Goal: Communication & Community: Participate in discussion

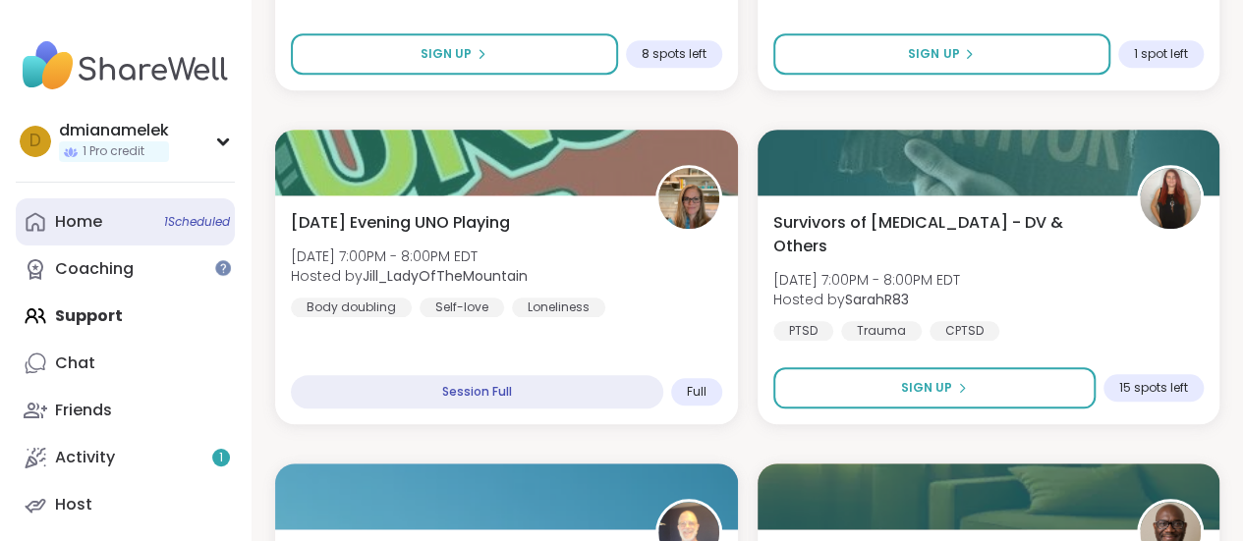
click at [124, 205] on link "Home 1 Scheduled" at bounding box center [125, 221] width 219 height 47
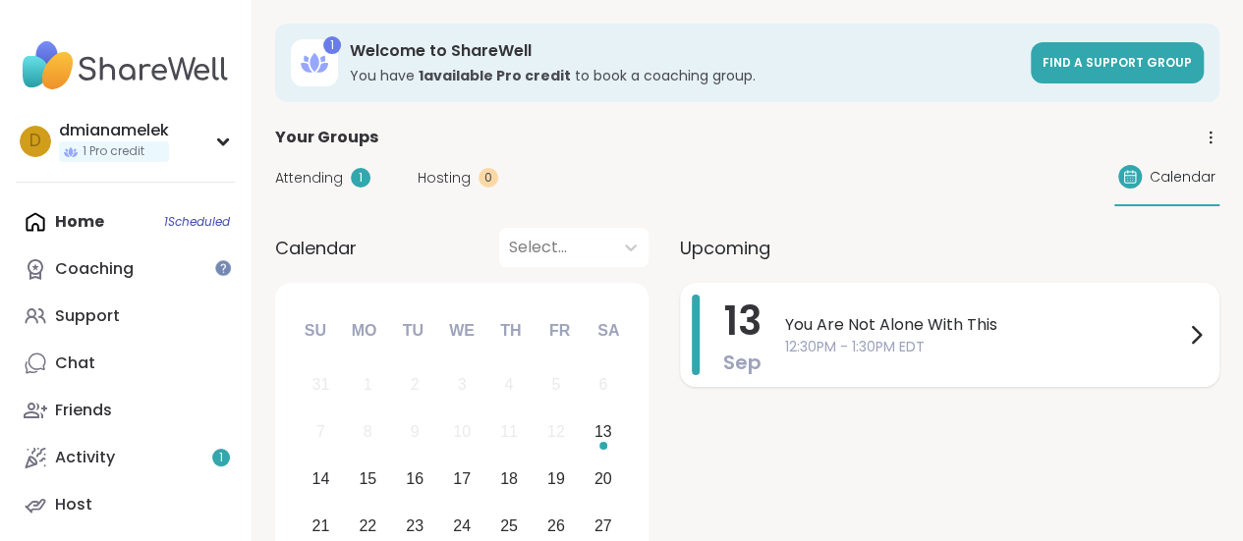
click at [851, 324] on span "You Are Not Alone With This" at bounding box center [984, 325] width 399 height 24
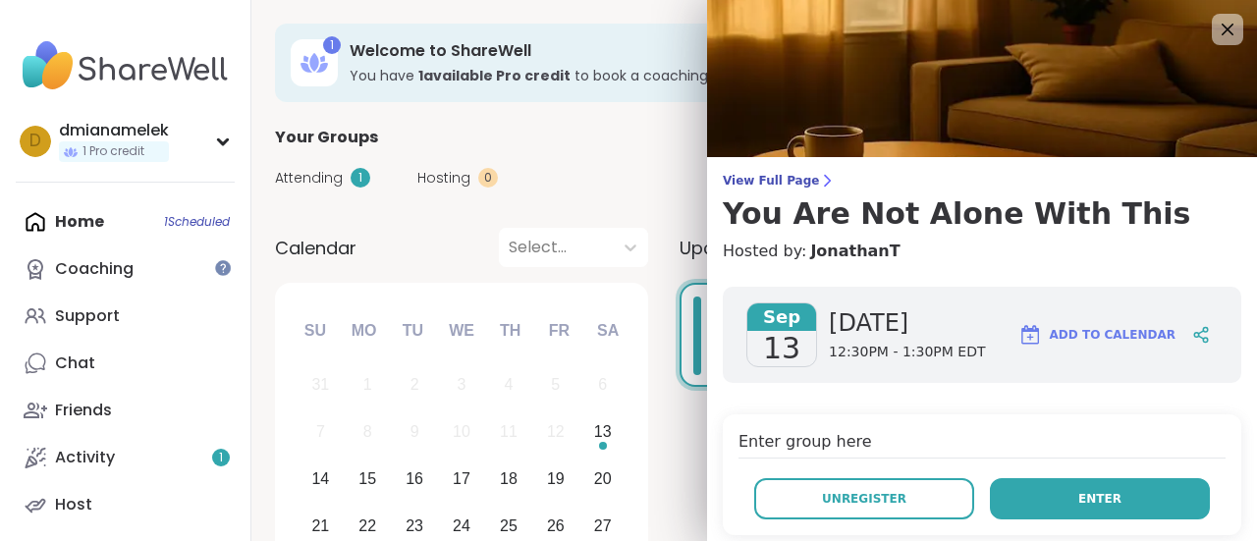
click at [1035, 492] on button "Enter" at bounding box center [1100, 498] width 220 height 41
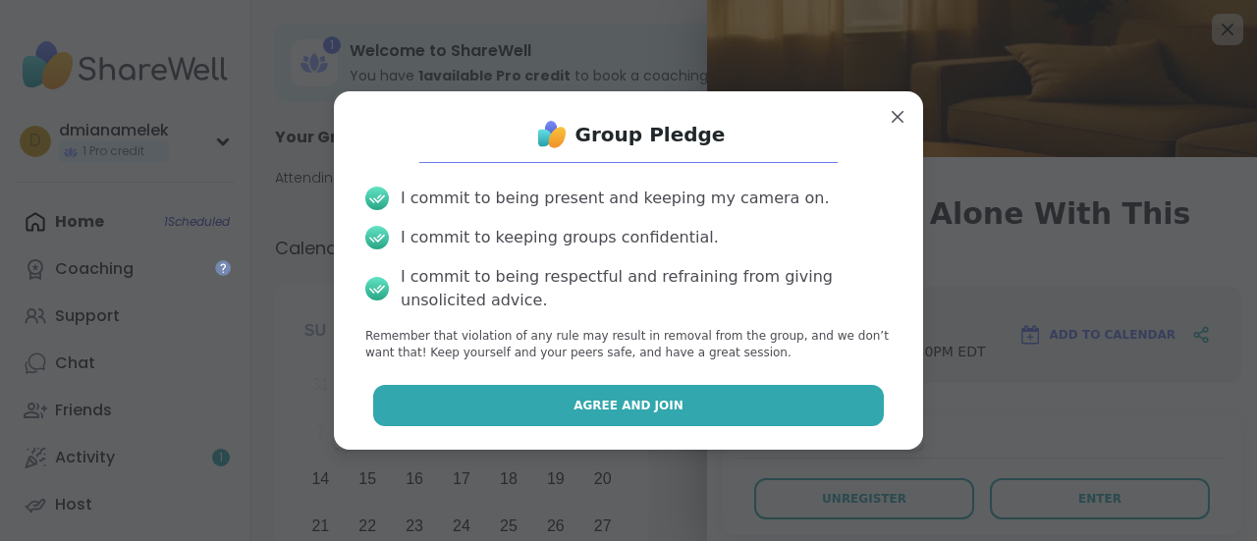
click at [764, 406] on button "Agree and Join" at bounding box center [629, 405] width 512 height 41
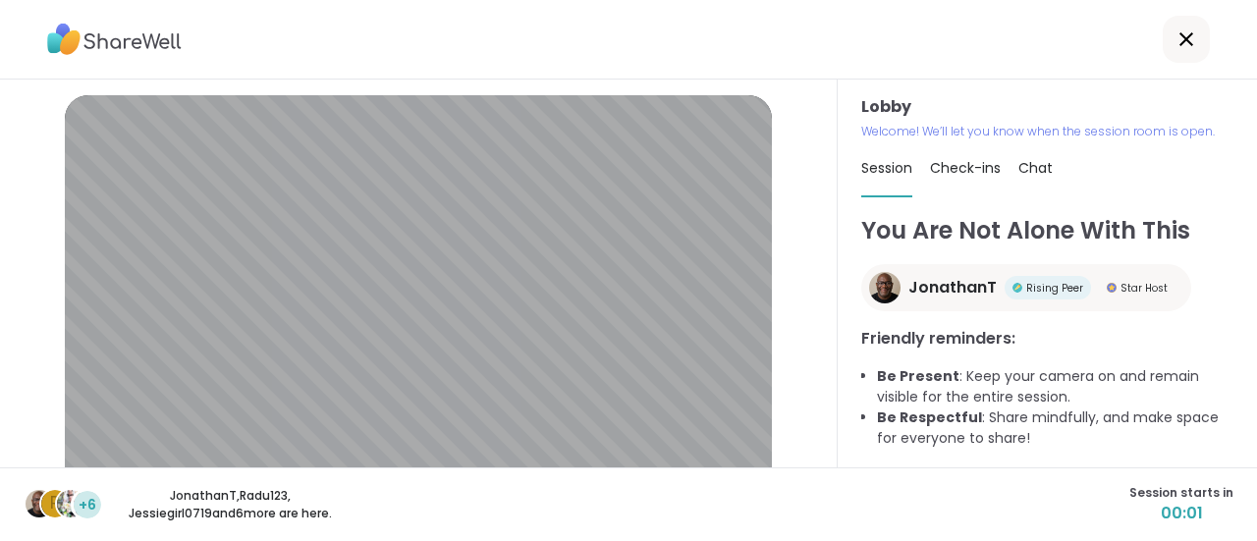
scroll to position [161, 0]
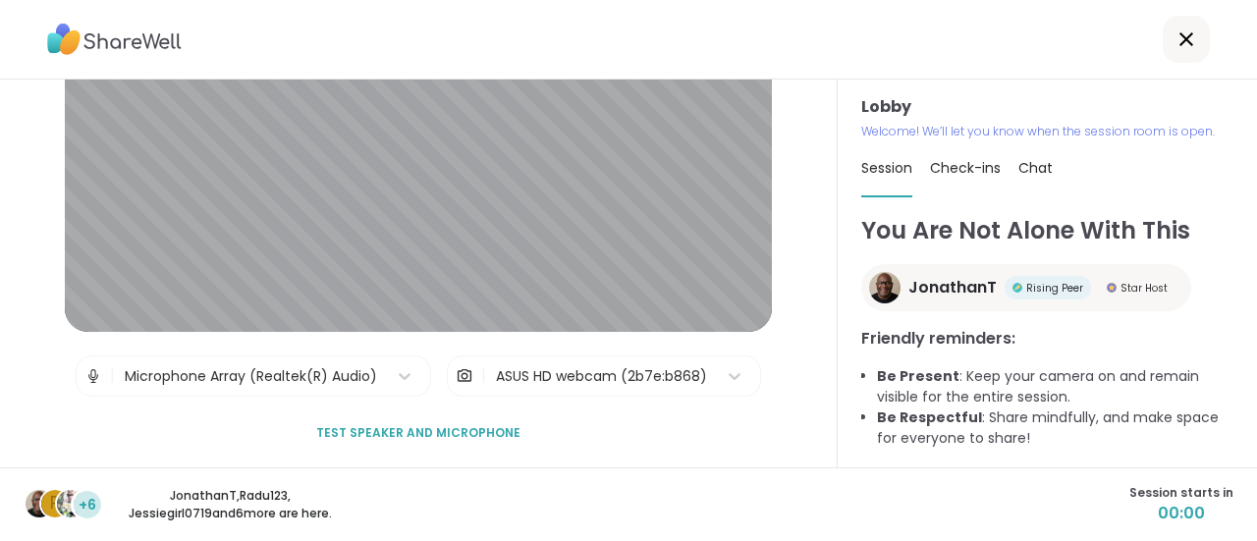
click at [542, 380] on div "ASUS HD webcam (2b7e:b868)" at bounding box center [601, 376] width 211 height 21
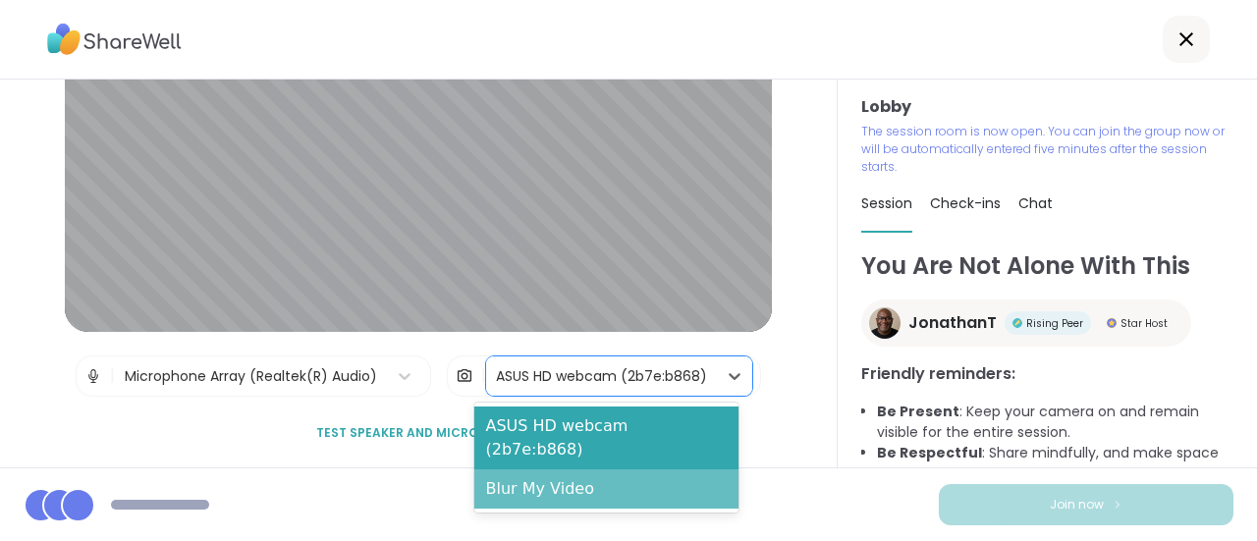
click at [529, 470] on div "Blur My Video" at bounding box center [606, 489] width 265 height 39
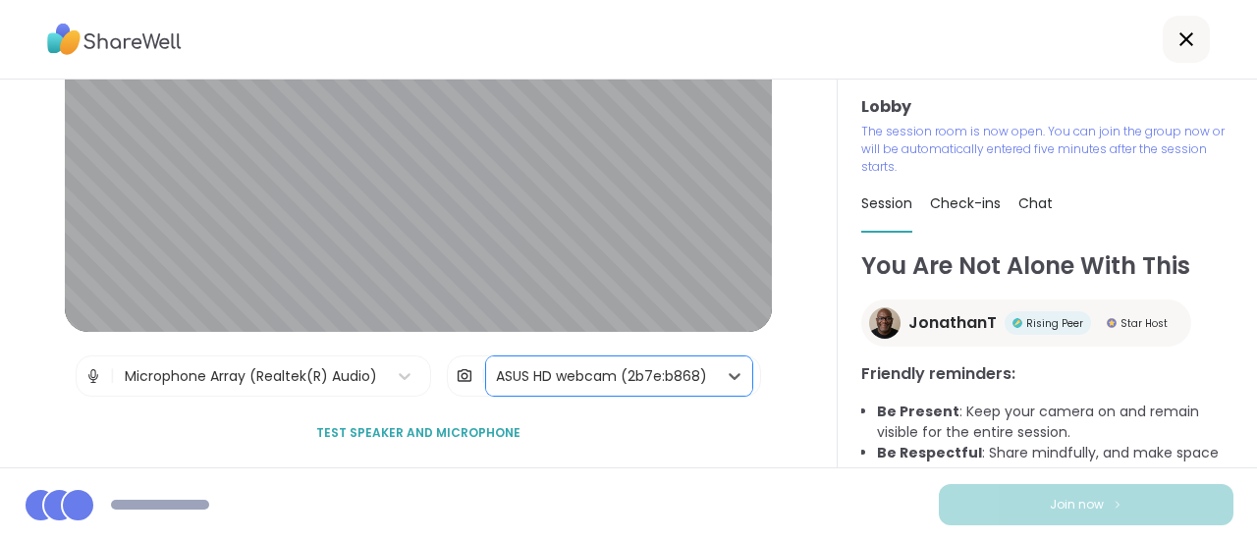
click at [344, 370] on div "Microphone Array (Realtek(R) Audio)" at bounding box center [251, 376] width 252 height 21
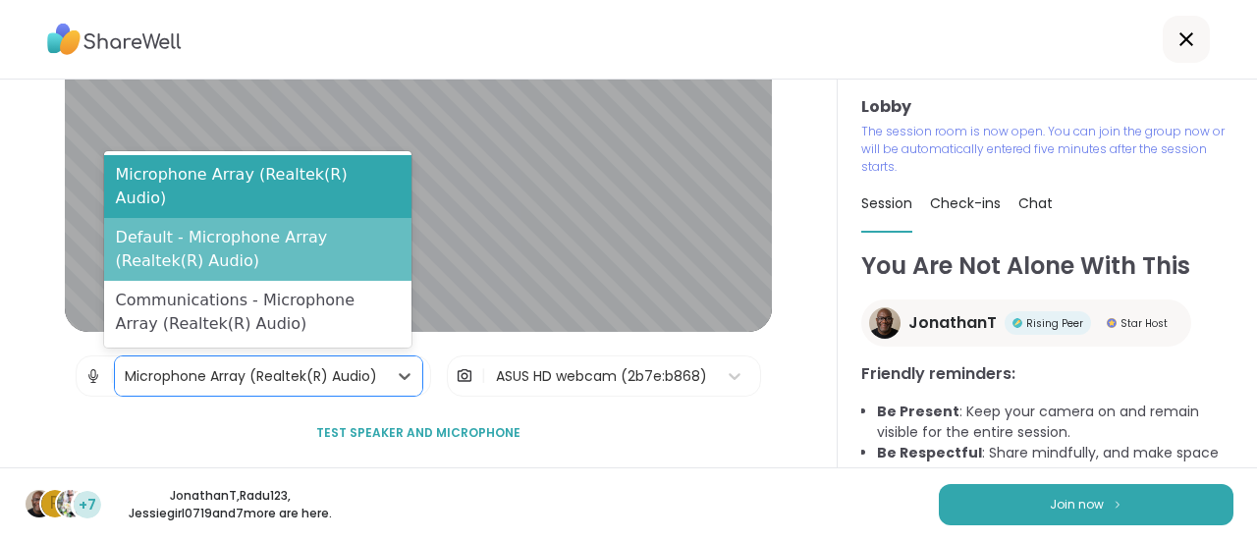
click at [184, 268] on div "Default - Microphone Array (Realtek(R) Audio)" at bounding box center [257, 249] width 307 height 63
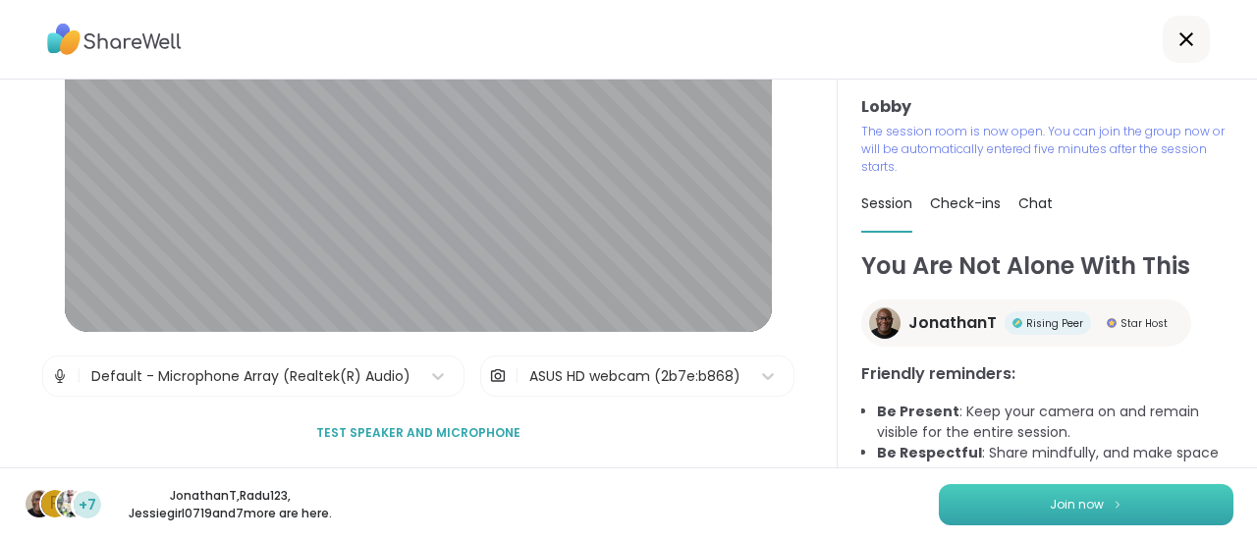
click at [1083, 508] on span "Join now" at bounding box center [1077, 505] width 54 height 18
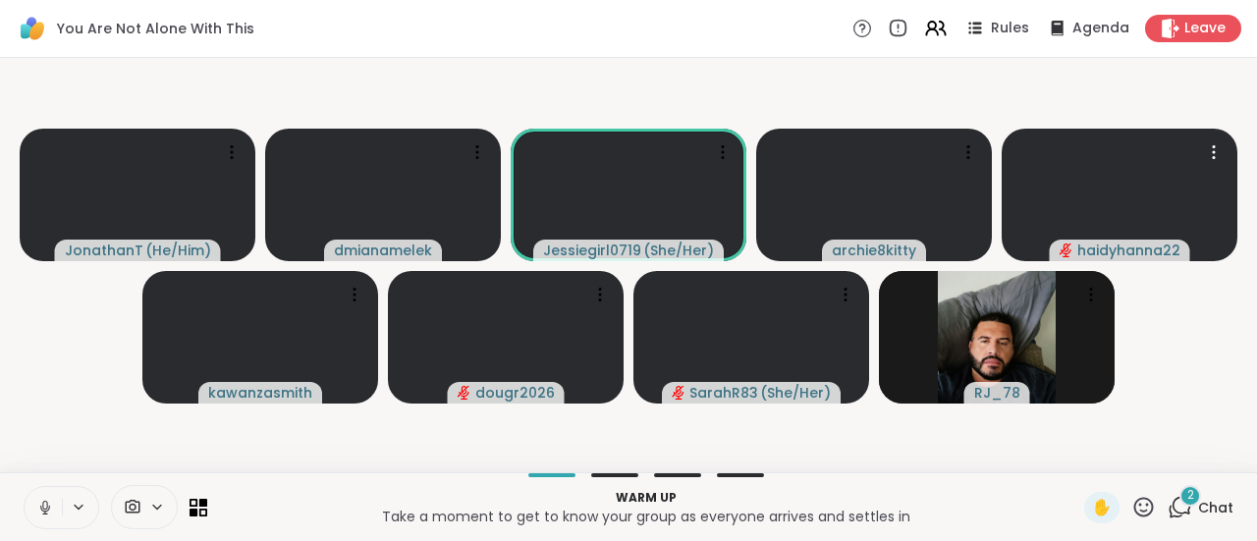
click at [55, 510] on button at bounding box center [43, 507] width 37 height 41
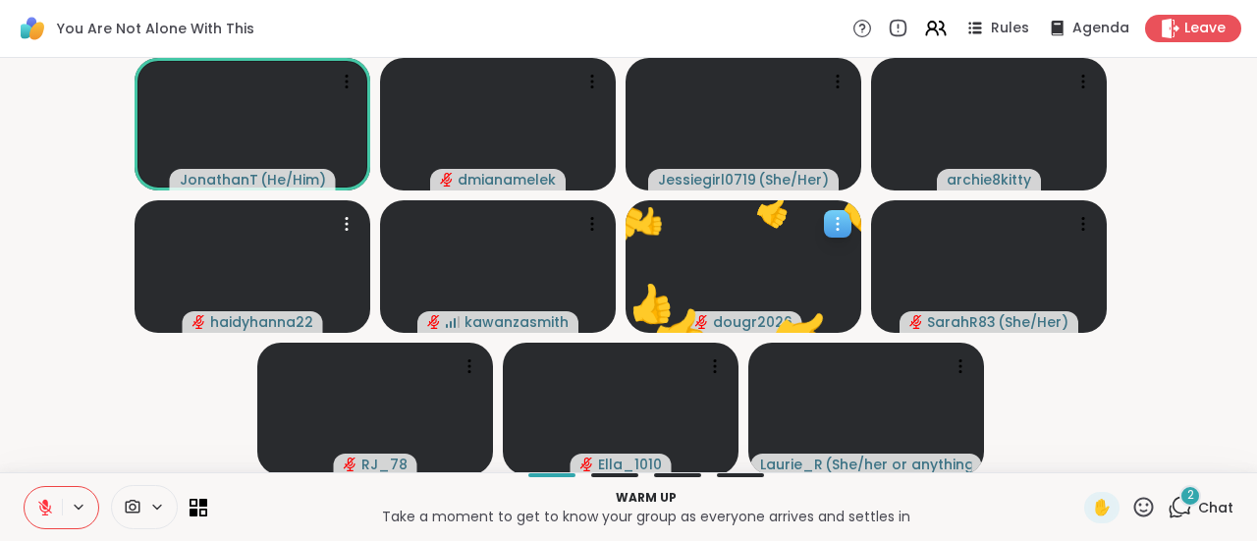
scroll to position [0, 0]
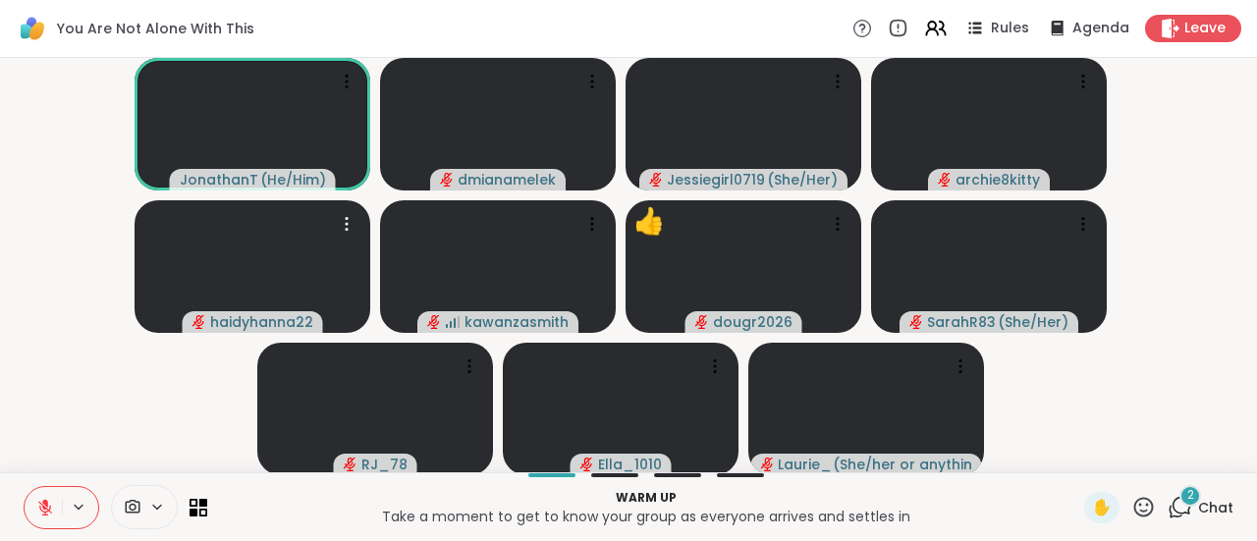
click at [1175, 522] on div "2 Chat" at bounding box center [1201, 507] width 66 height 31
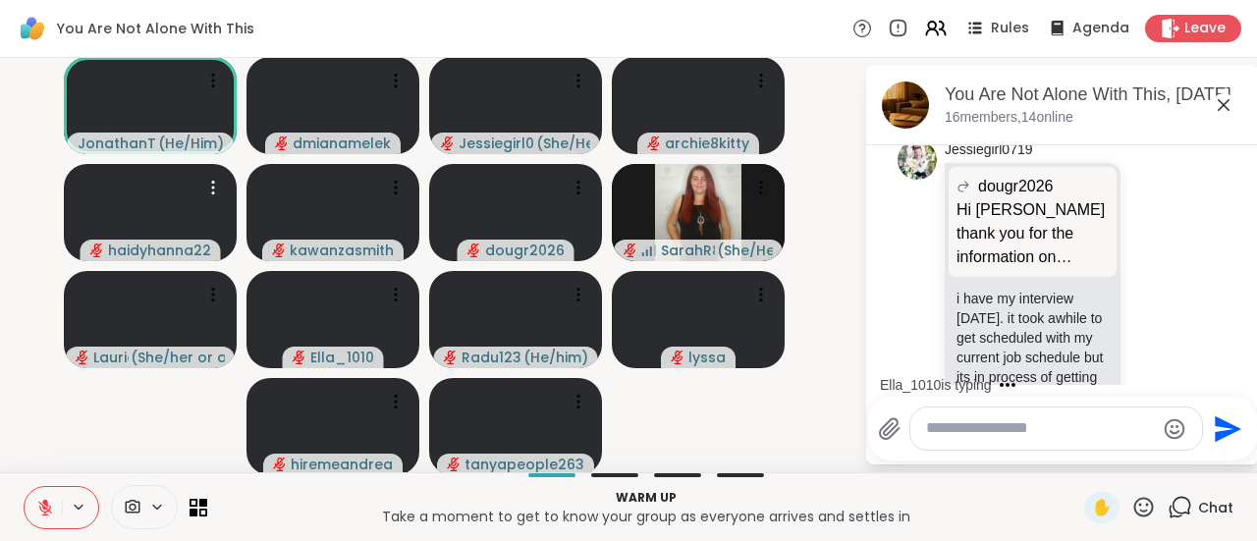
scroll to position [4198, 0]
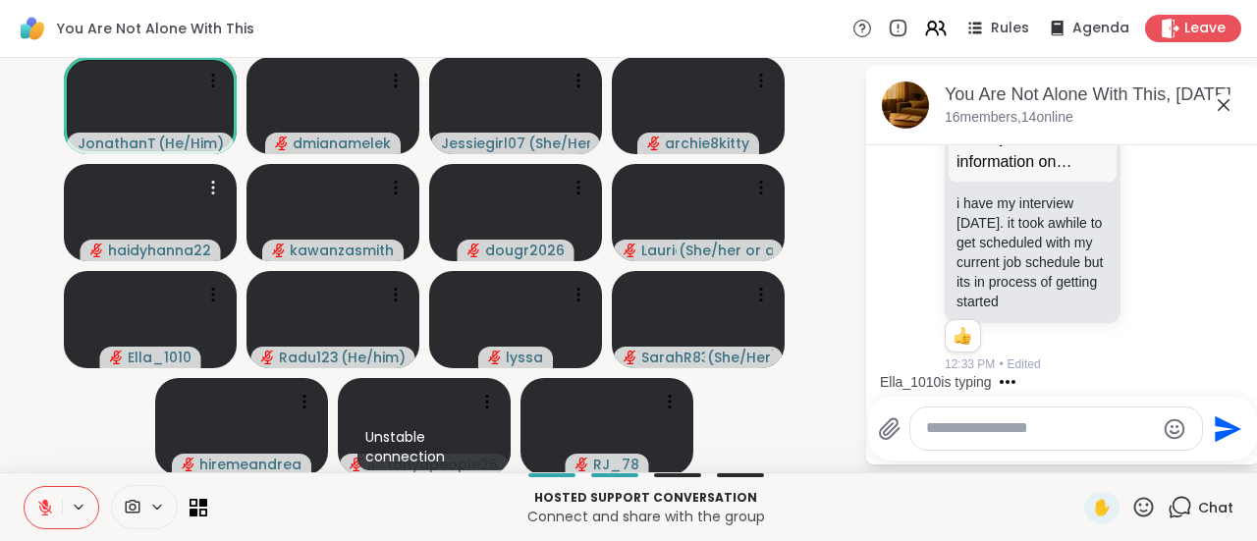
scroll to position [4812, 0]
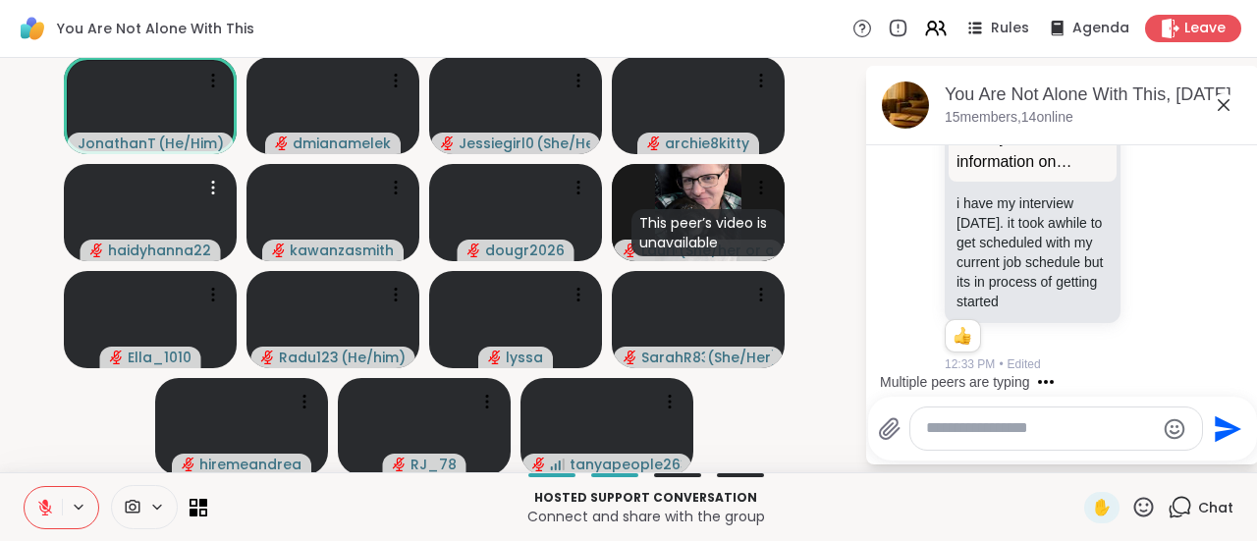
click at [1038, 431] on textarea "Type your message" at bounding box center [1040, 428] width 229 height 21
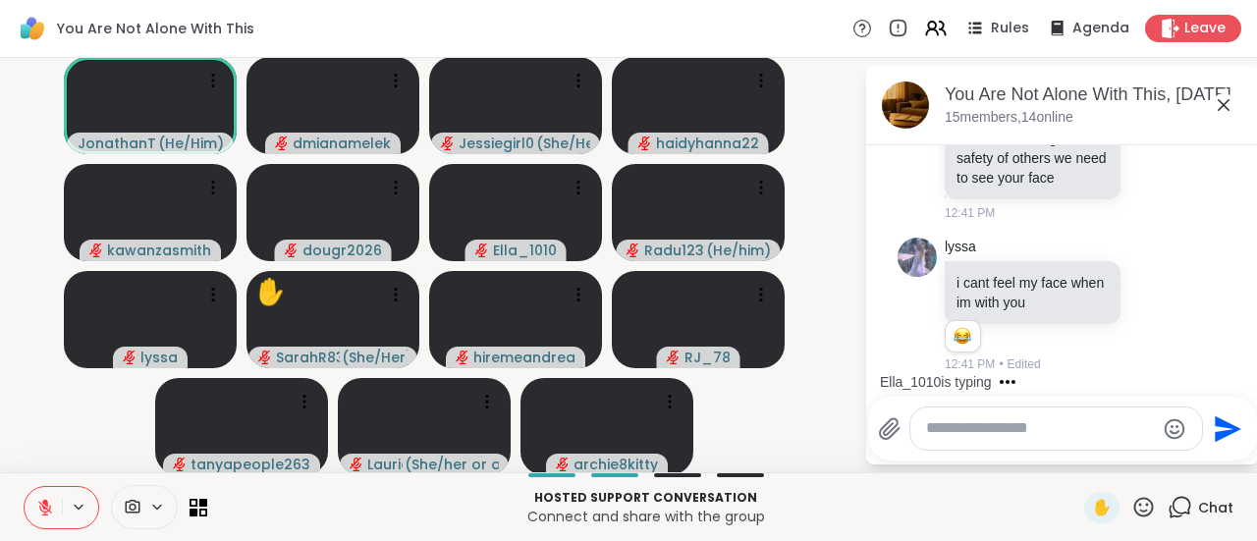
scroll to position [6378, 0]
type textarea "*"
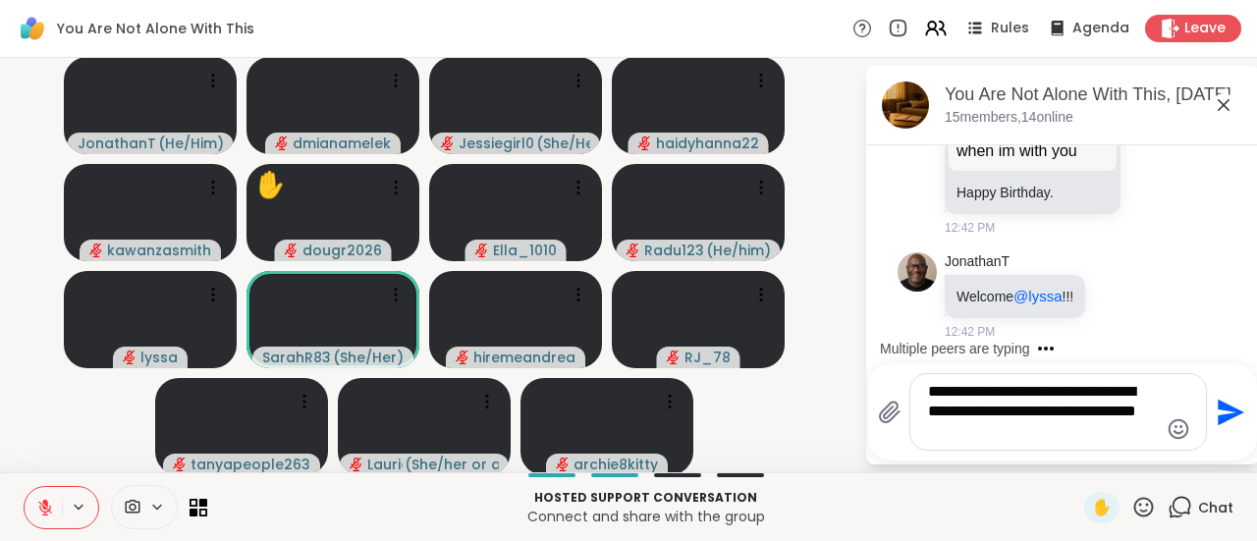
scroll to position [6912, 0]
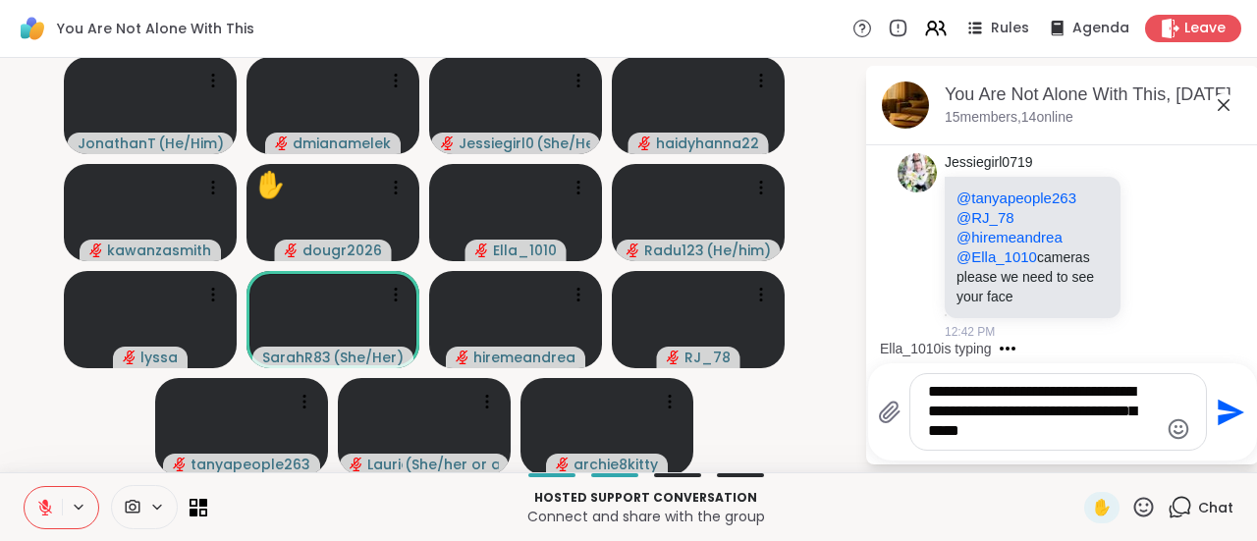
type textarea "**********"
drag, startPoint x: 1045, startPoint y: 436, endPoint x: 894, endPoint y: 374, distance: 163.5
click at [894, 374] on div "**********" at bounding box center [1062, 411] width 389 height 97
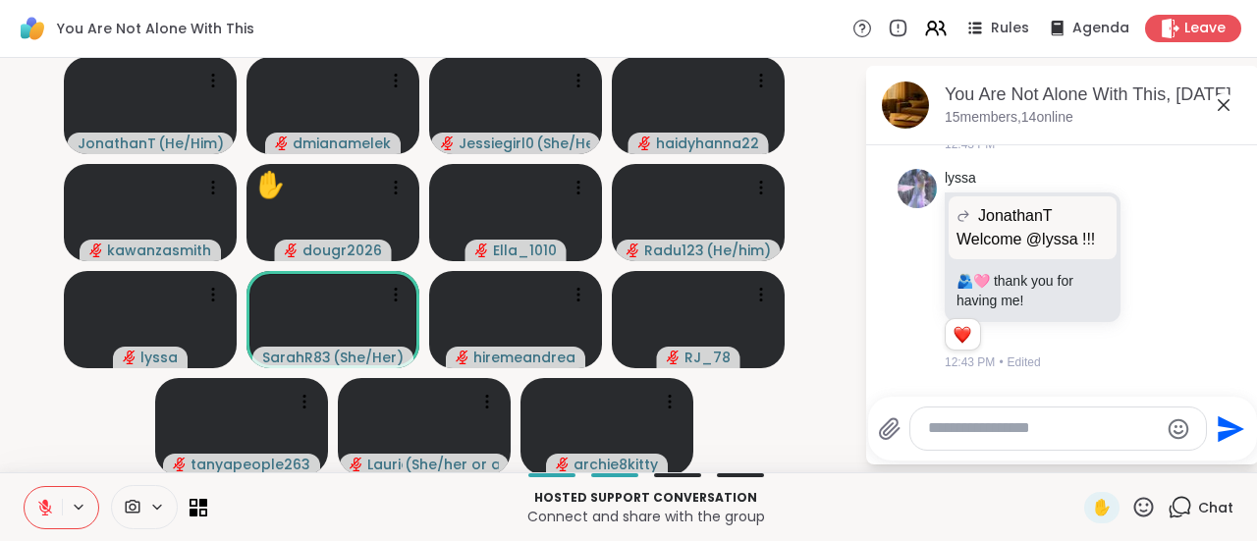
scroll to position [7491, 0]
type textarea "*"
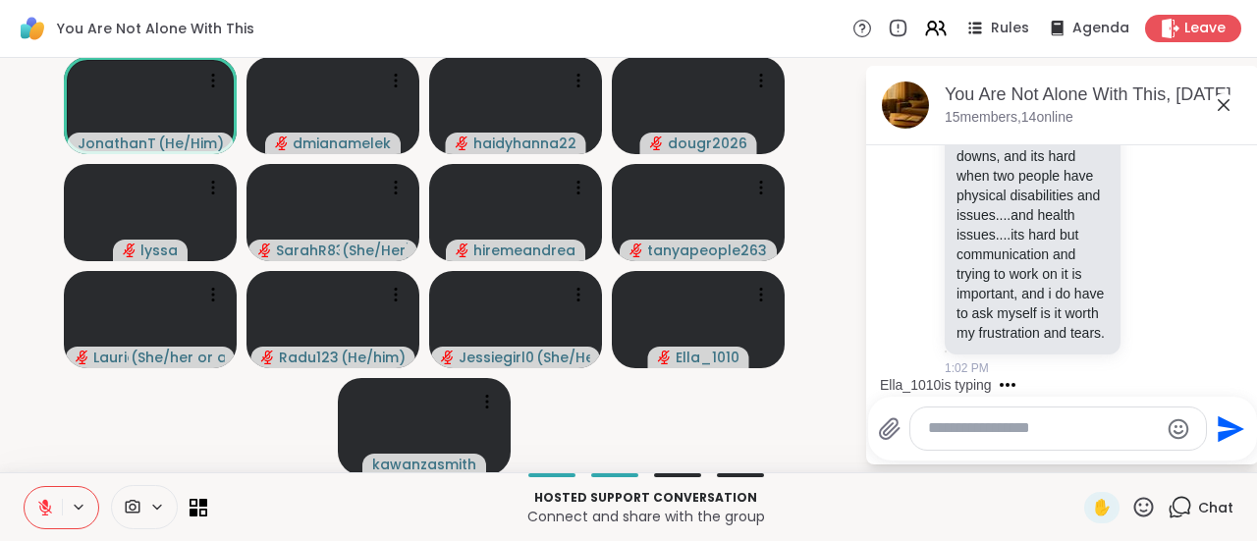
scroll to position [12981, 0]
click at [1006, 433] on textarea "Type your message" at bounding box center [1043, 428] width 230 height 21
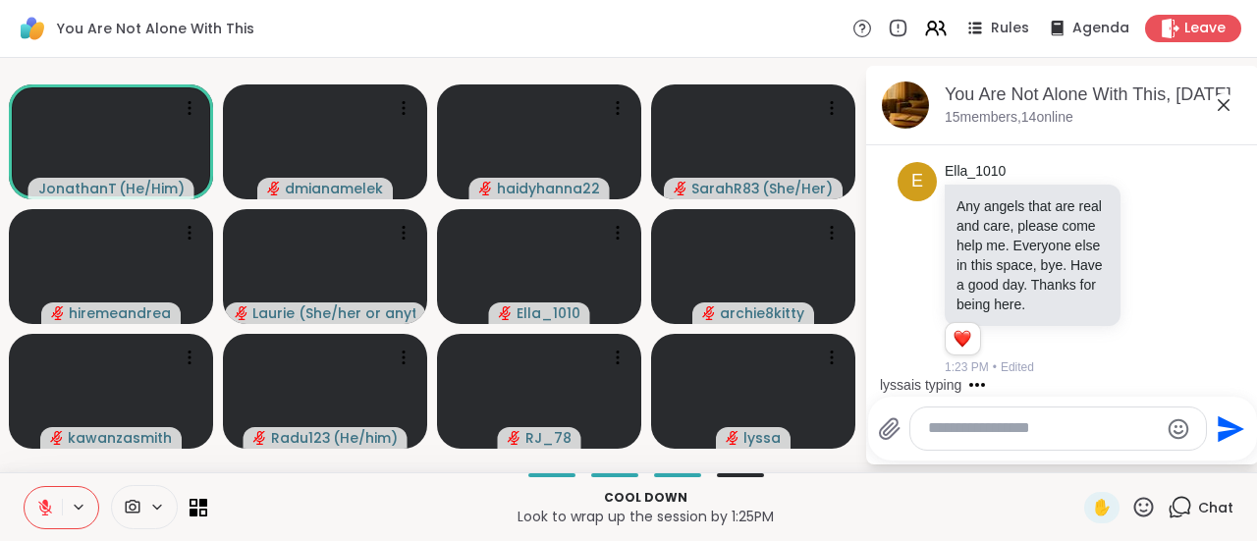
scroll to position [21015, 0]
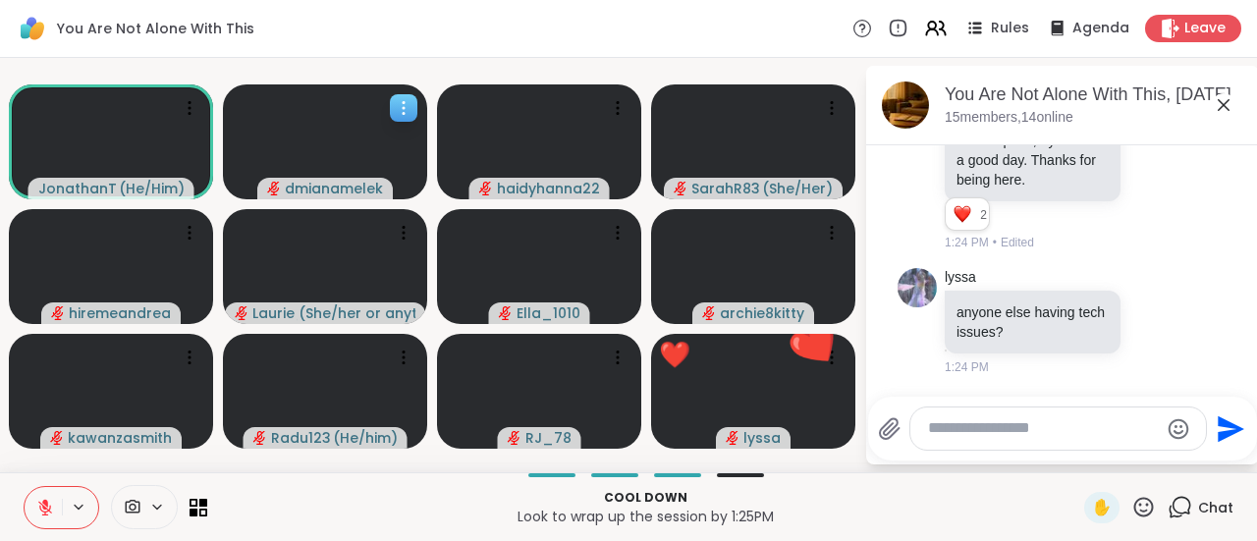
click at [397, 106] on icon at bounding box center [404, 108] width 20 height 20
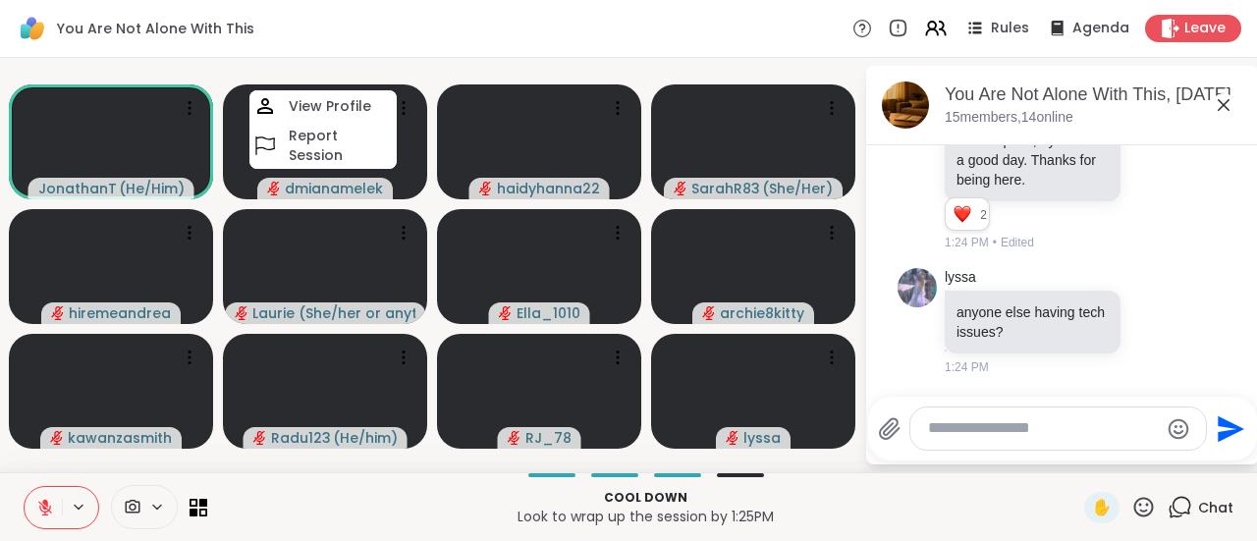
click at [543, 52] on div "You Are Not Alone With This Rules Agenda Leave" at bounding box center [628, 29] width 1257 height 58
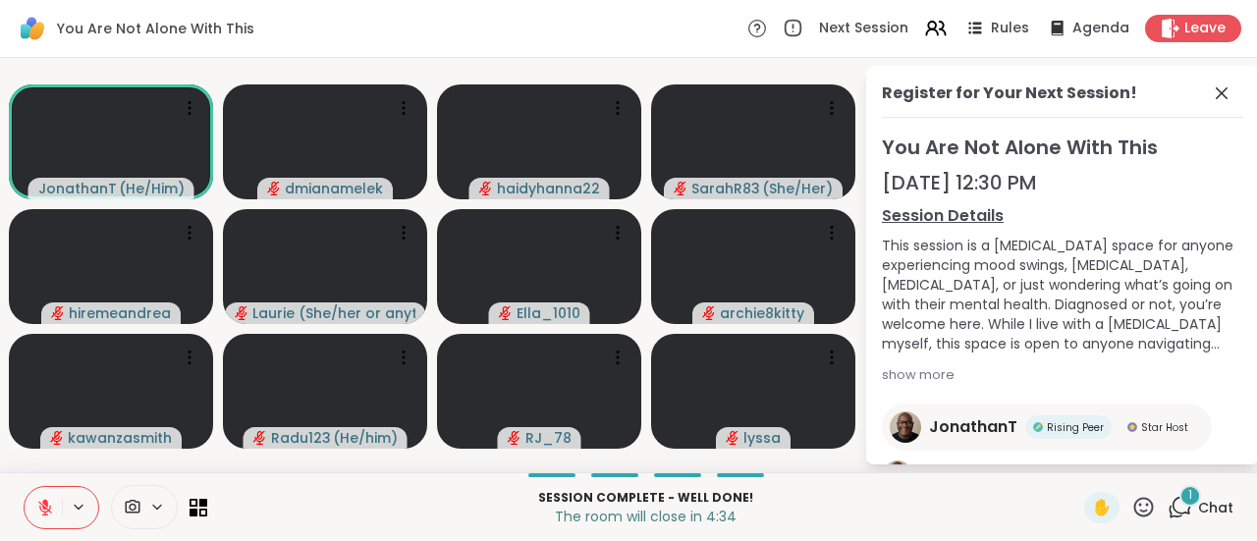
click at [1173, 512] on icon at bounding box center [1180, 507] width 25 height 25
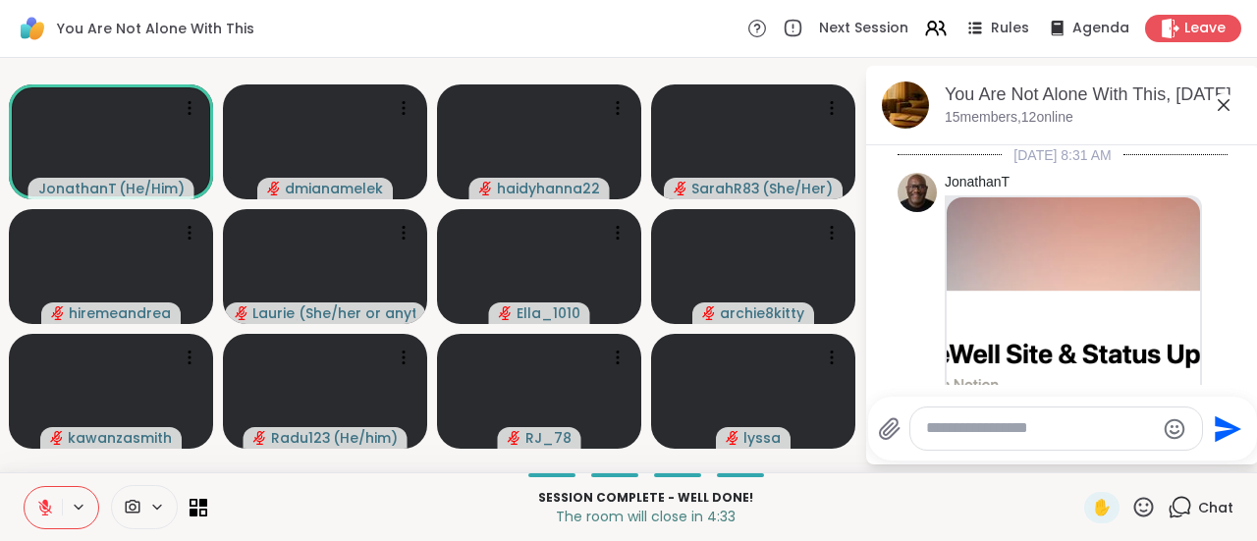
scroll to position [21298, 0]
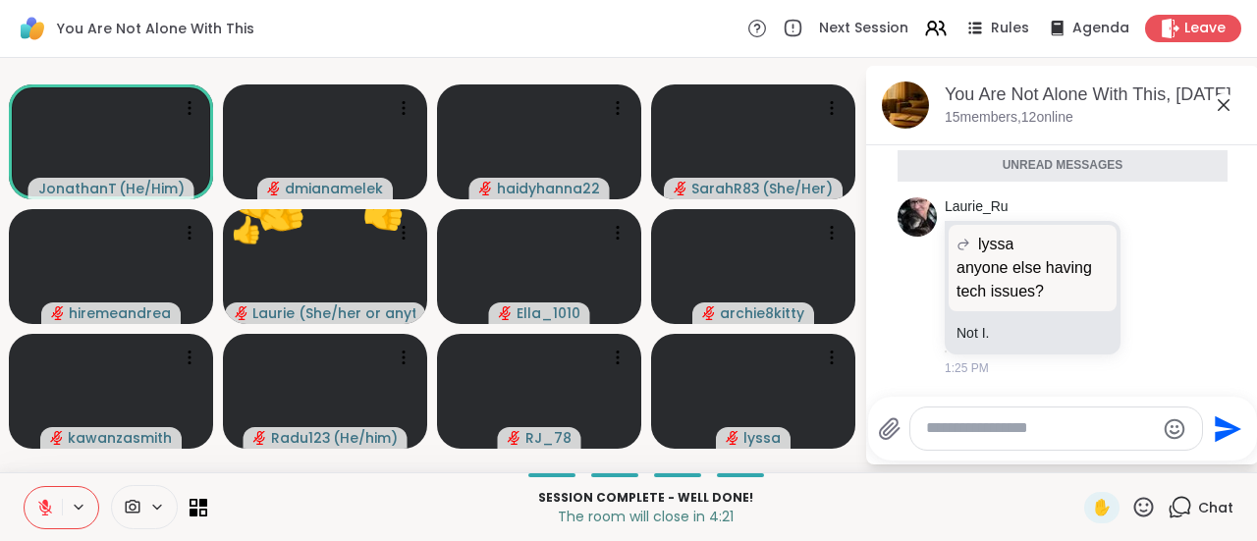
click at [1048, 425] on textarea "Type your message" at bounding box center [1040, 428] width 229 height 21
click at [1222, 106] on icon at bounding box center [1224, 105] width 12 height 12
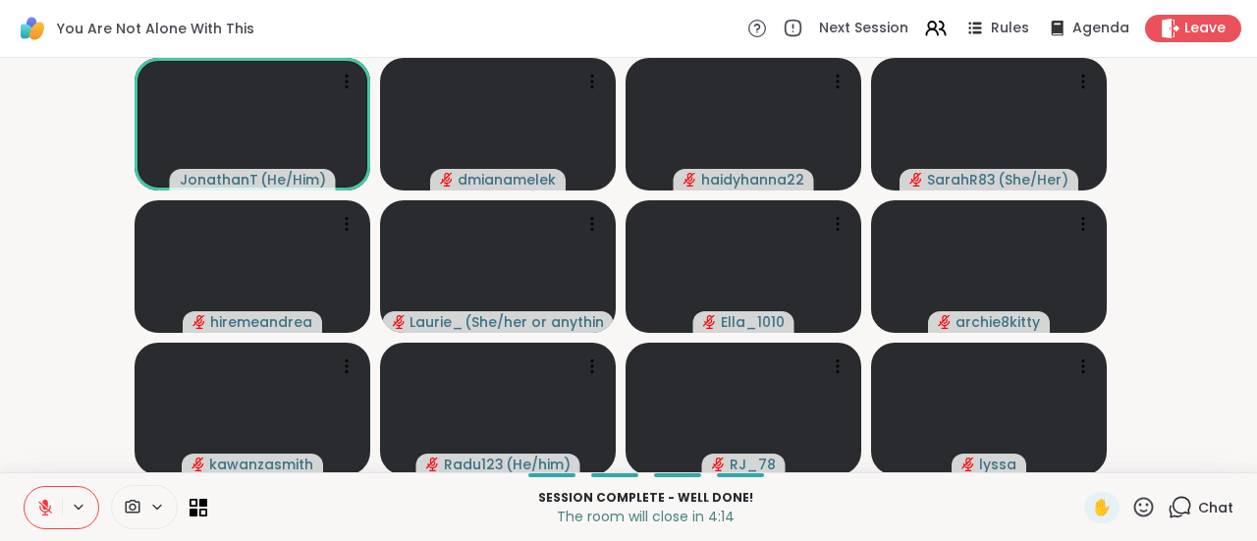
click at [1173, 498] on icon at bounding box center [1182, 506] width 19 height 18
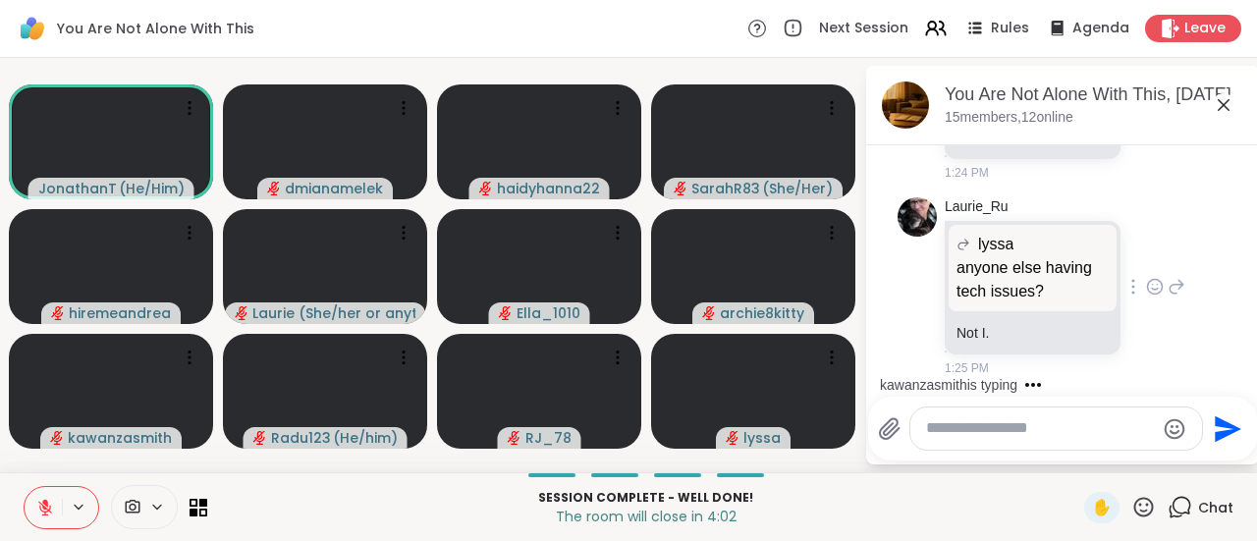
scroll to position [21233, 0]
click at [1014, 413] on div at bounding box center [1057, 429] width 292 height 42
click at [1014, 425] on textarea "Type your message" at bounding box center [1040, 428] width 229 height 21
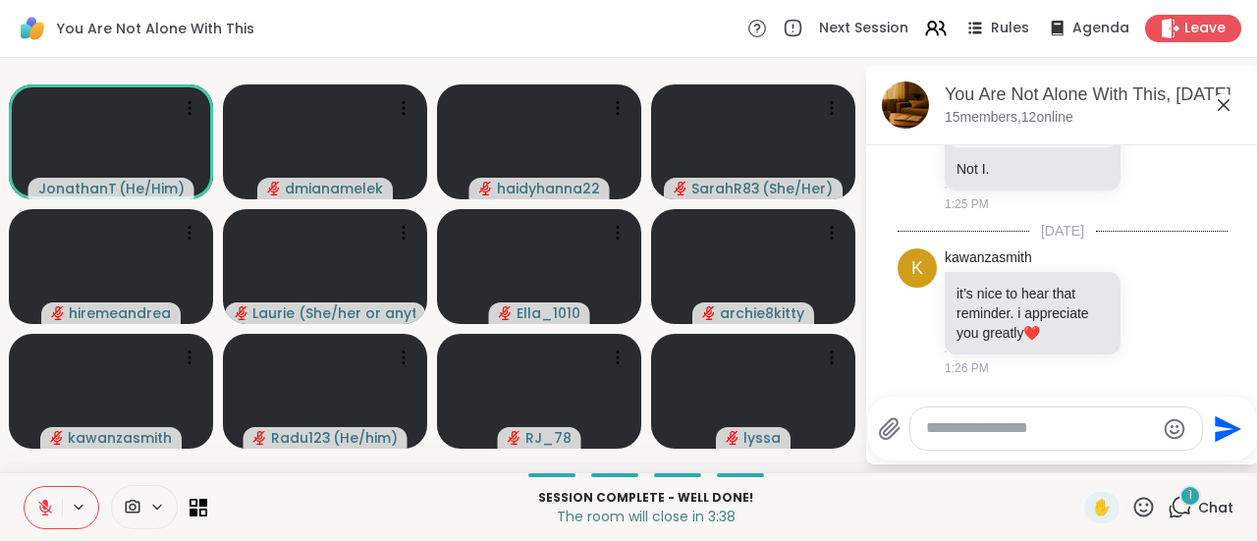
scroll to position [21415, 0]
click at [1011, 408] on div "Send" at bounding box center [1062, 429] width 369 height 44
